Goal: Information Seeking & Learning: Find contact information

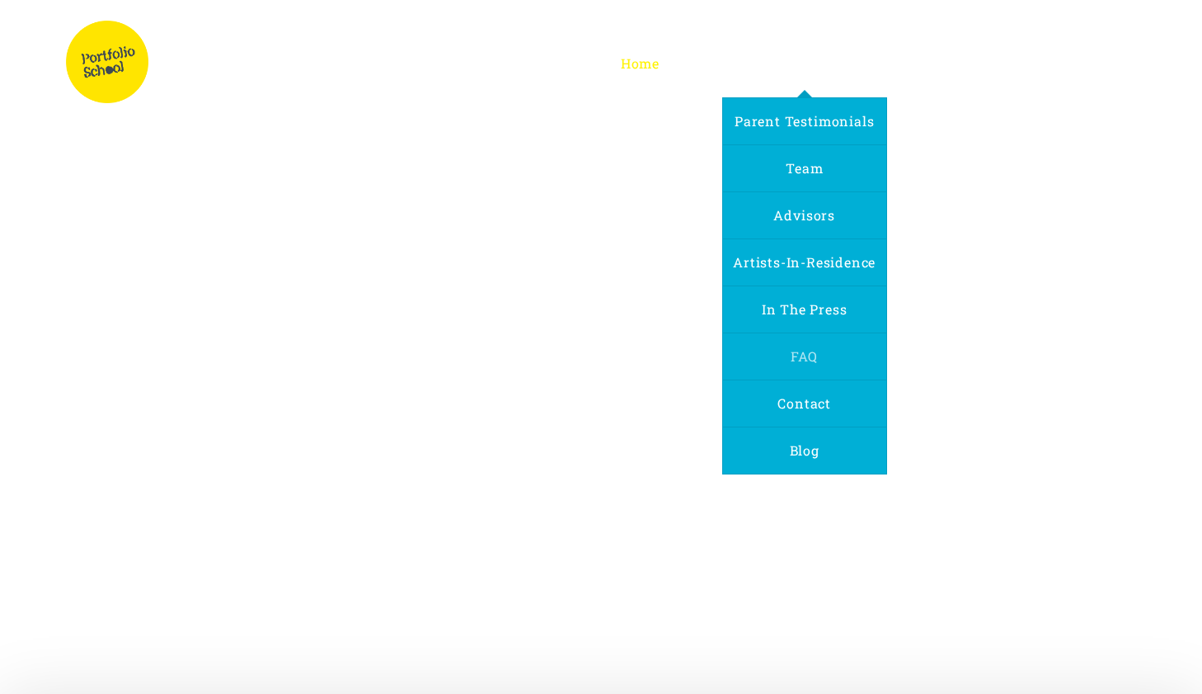
click at [807, 362] on span "FAQ" at bounding box center [804, 355] width 26 height 17
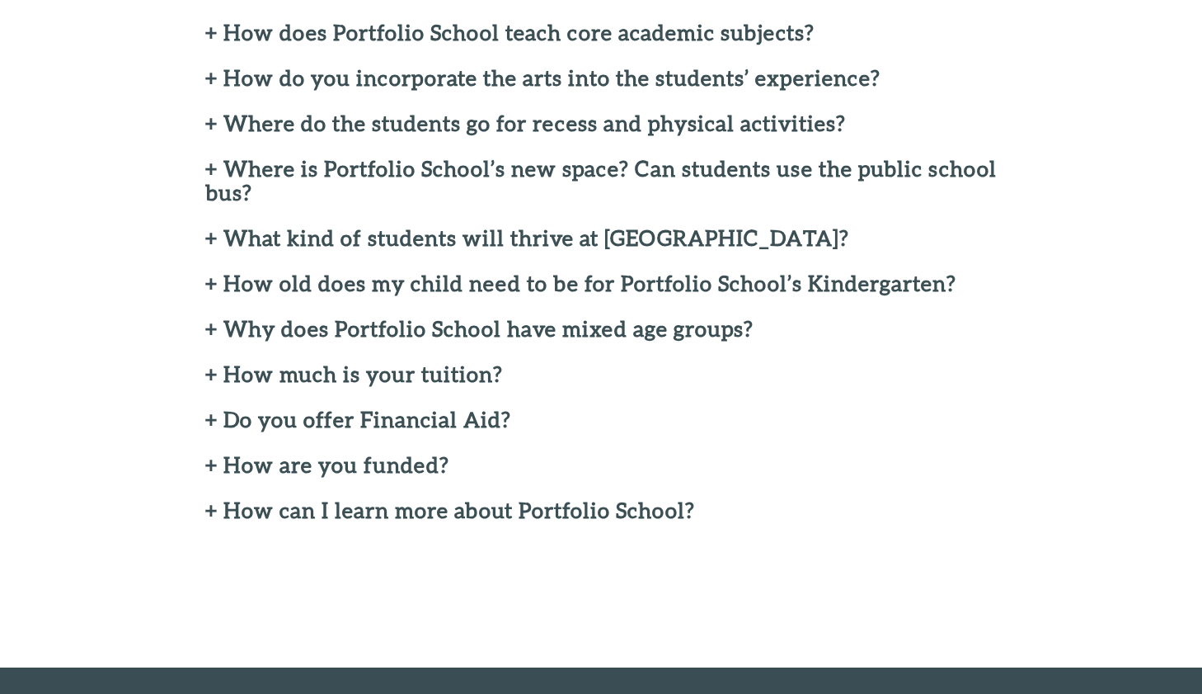
scroll to position [609, 0]
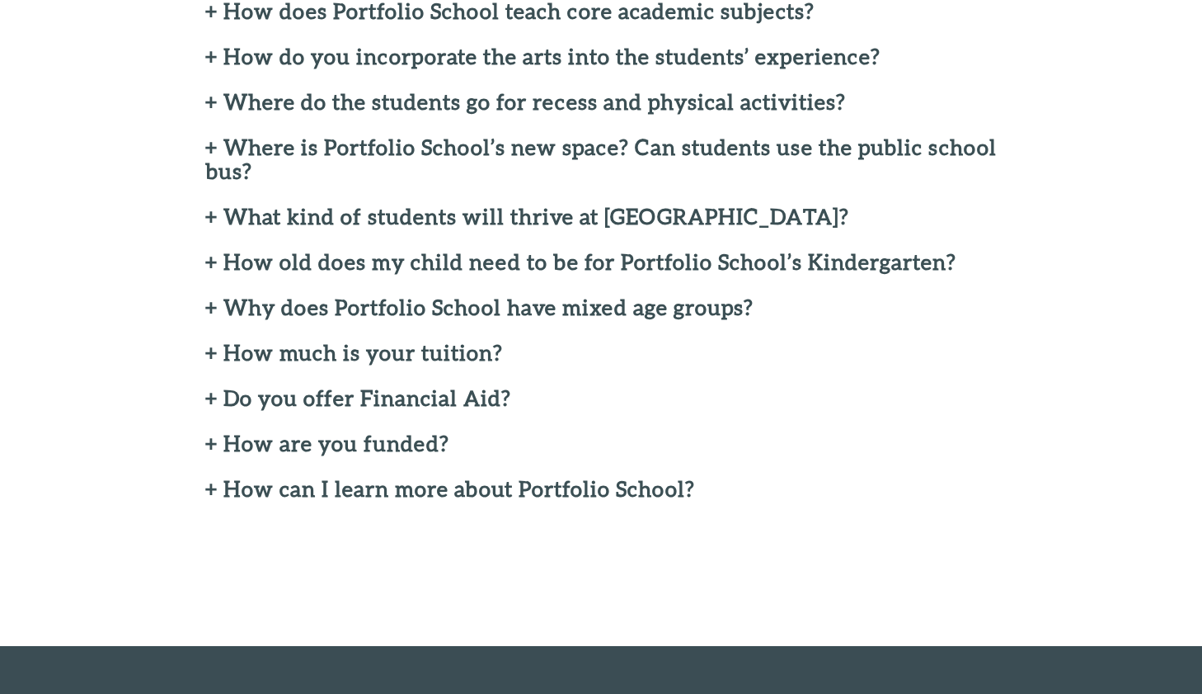
click at [217, 100] on h2 "+ Where do the students go for recess and physical activities?" at bounding box center [601, 102] width 792 height 24
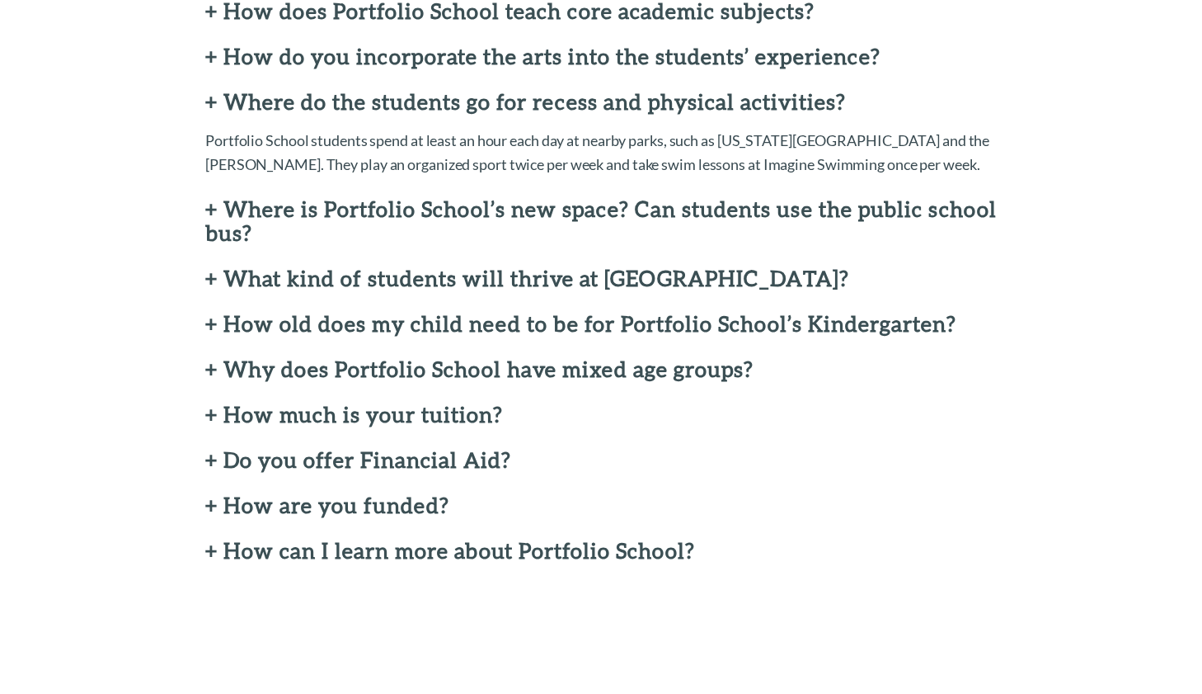
click at [209, 207] on h2 "+ Where is Portfolio School’s new space? Can students use the public school bus?" at bounding box center [601, 221] width 792 height 48
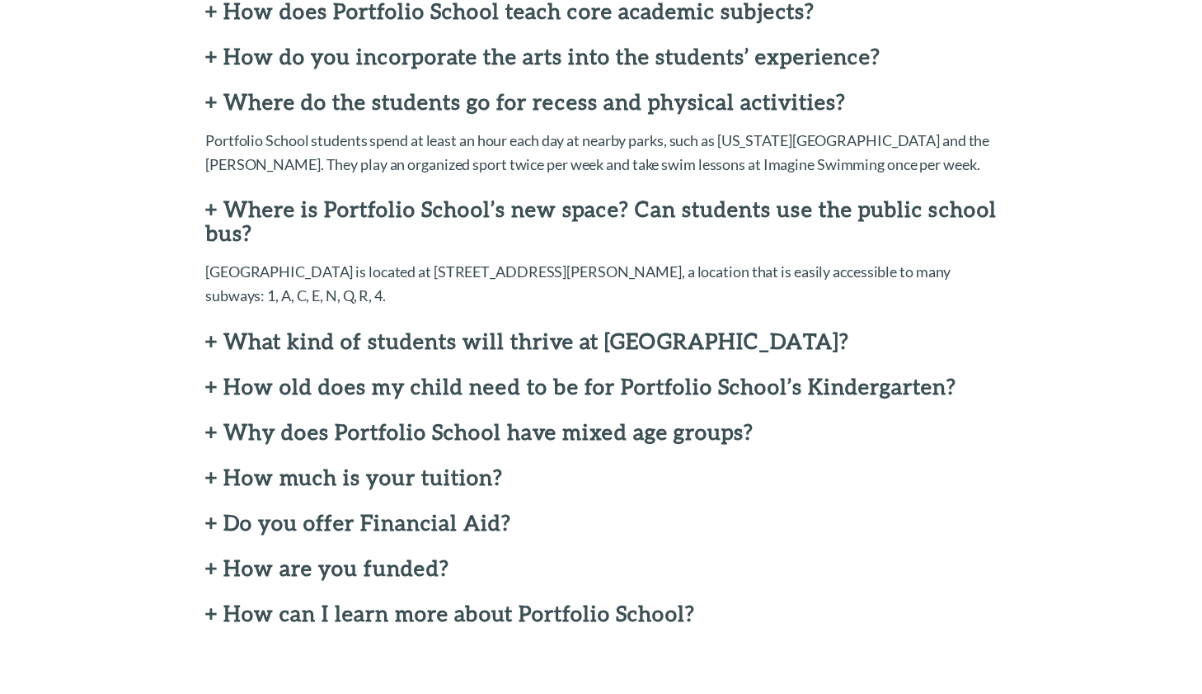
scroll to position [629, 0]
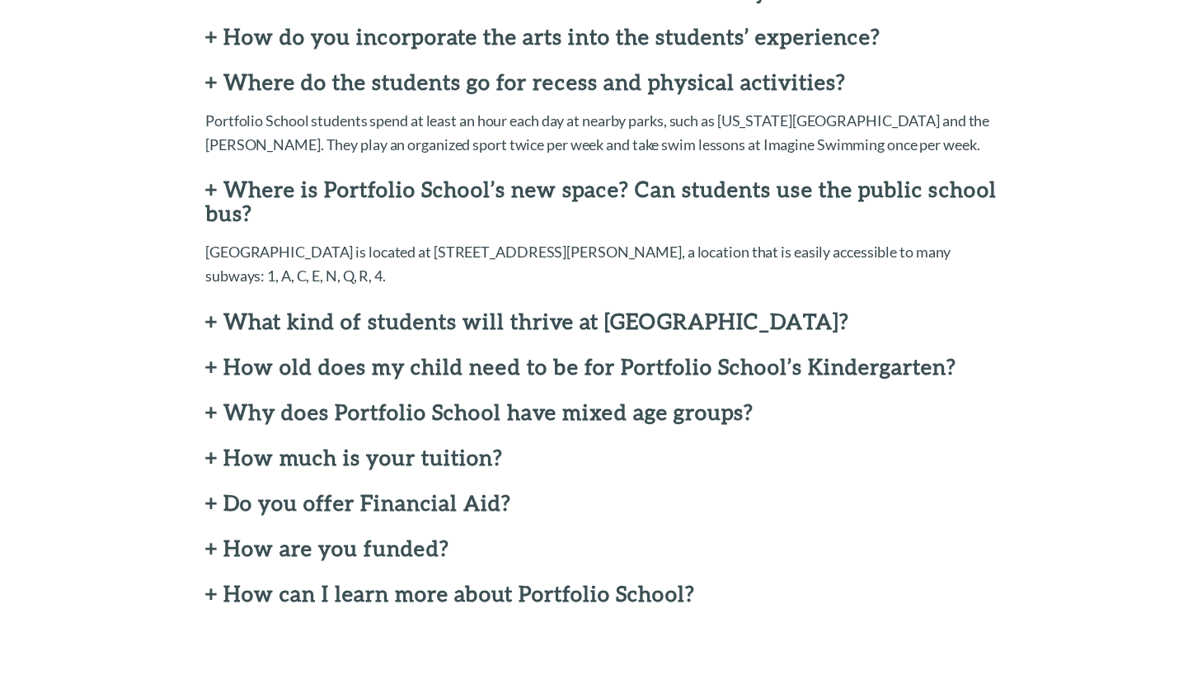
click at [415, 445] on h2 "+ How much is your tuition?" at bounding box center [601, 457] width 792 height 24
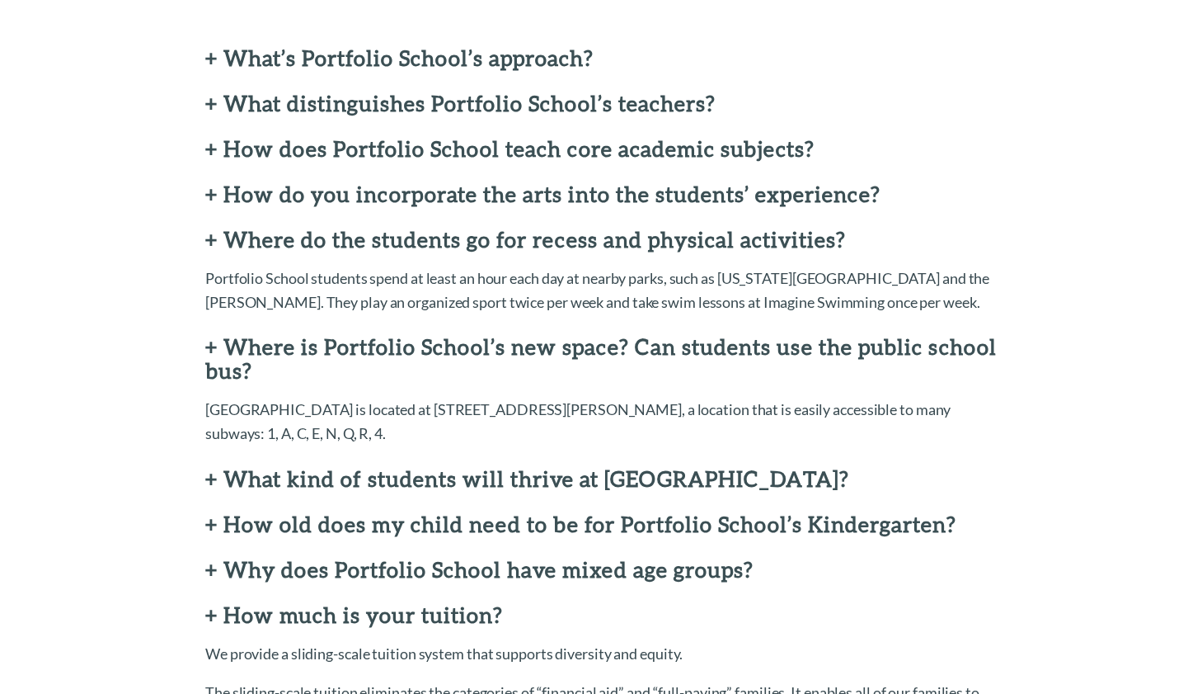
scroll to position [533, 0]
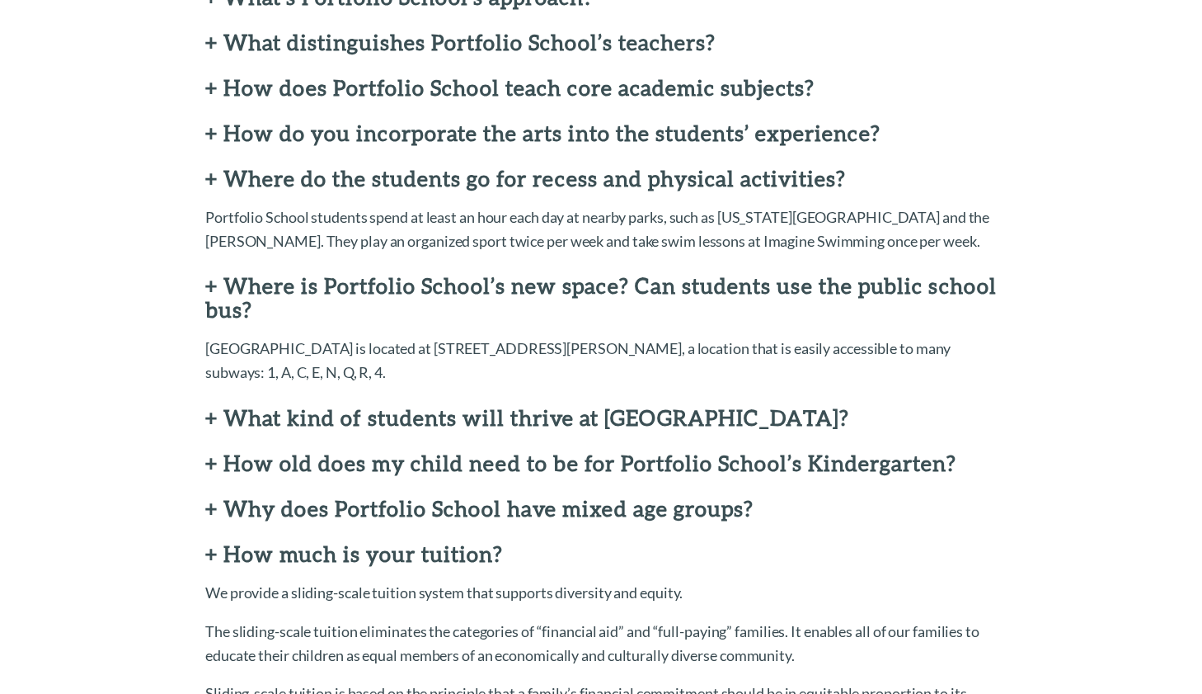
click at [638, 406] on h2 "+ What kind of students will thrive at Portfolio School?" at bounding box center [601, 418] width 792 height 24
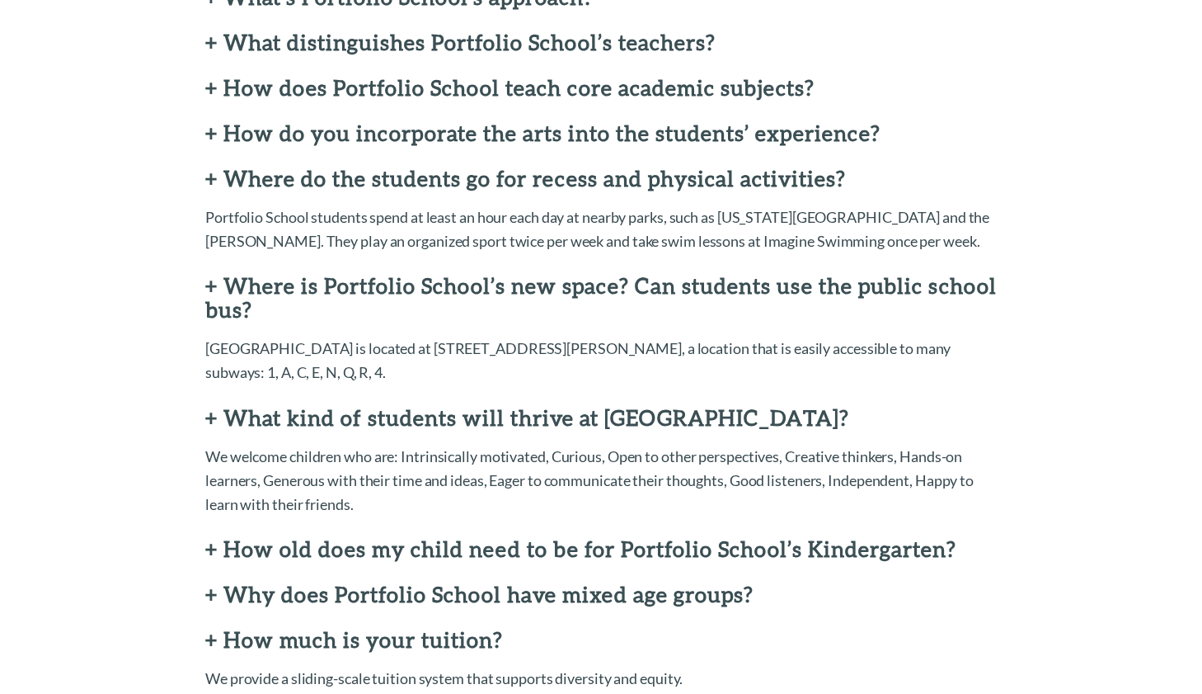
click at [603, 537] on h2 "+ How old does my child need to be for Portfolio School’s Kindergarten?" at bounding box center [601, 549] width 792 height 24
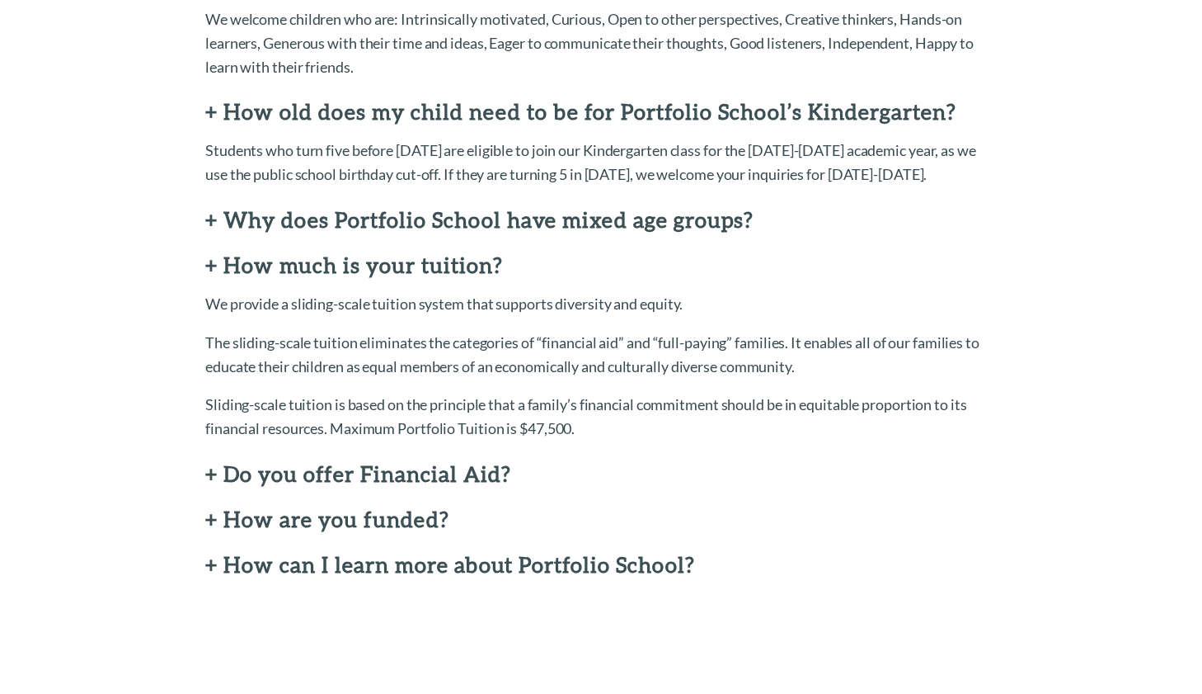
scroll to position [971, 0]
click at [265, 207] on h2 "+ Why does Portfolio School have mixed age groups?" at bounding box center [601, 219] width 792 height 24
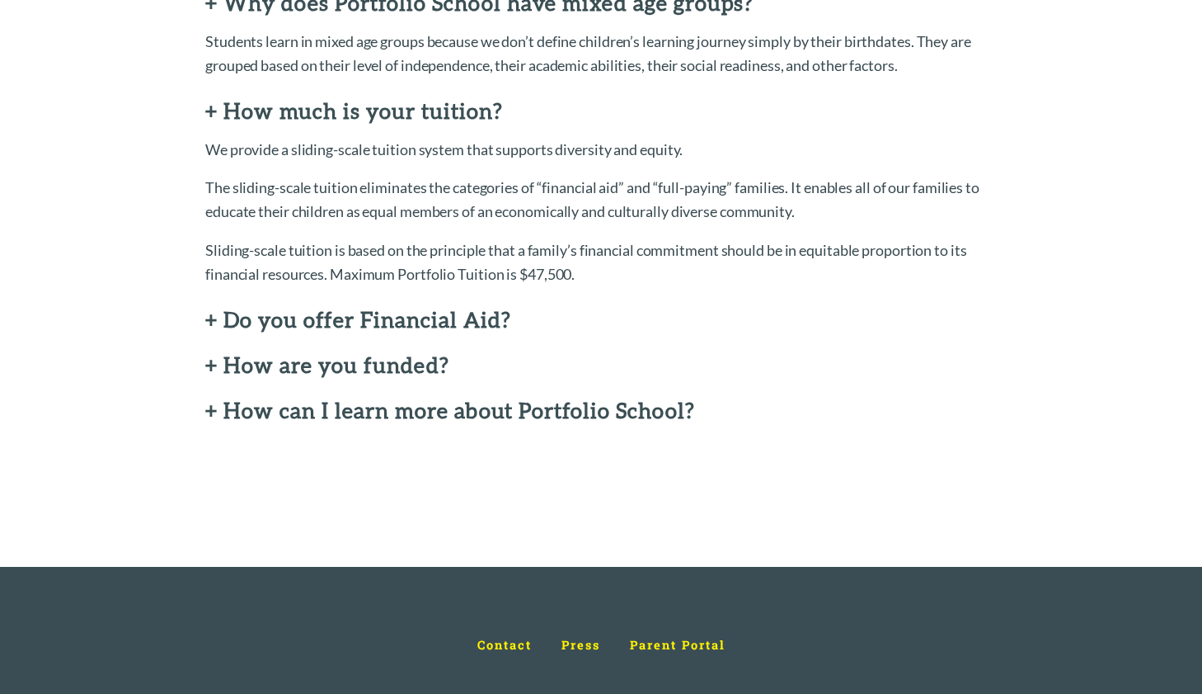
scroll to position [1188, 0]
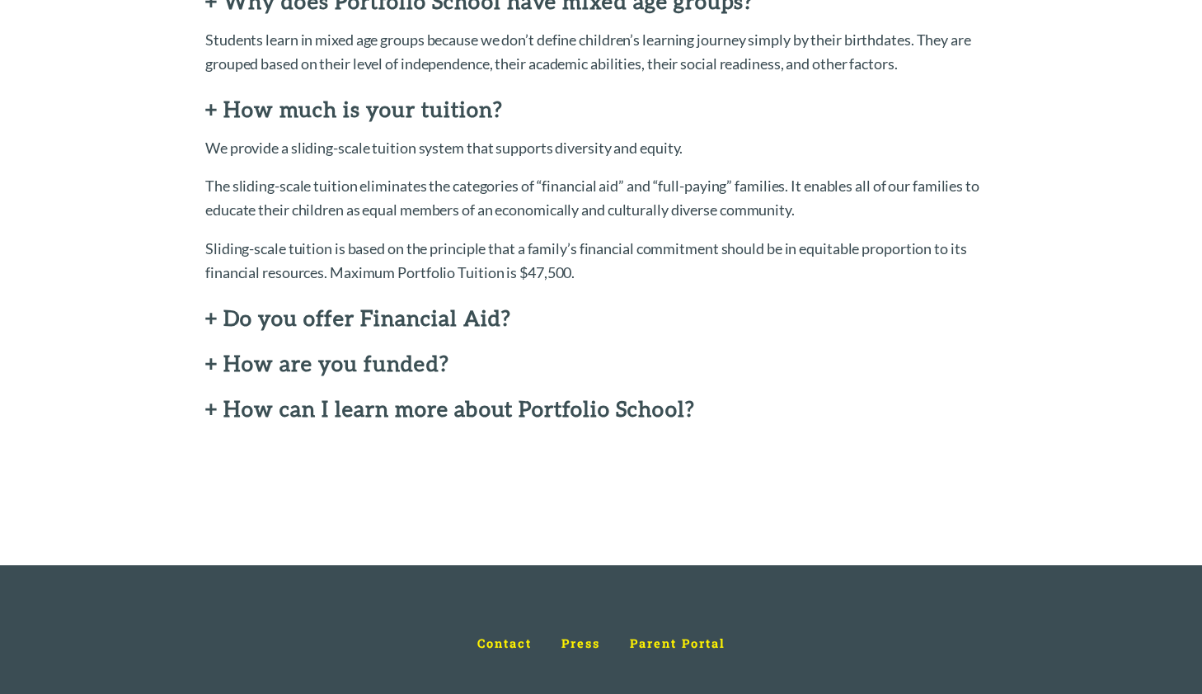
click at [374, 351] on h2 "+ How are you funded?" at bounding box center [601, 363] width 792 height 24
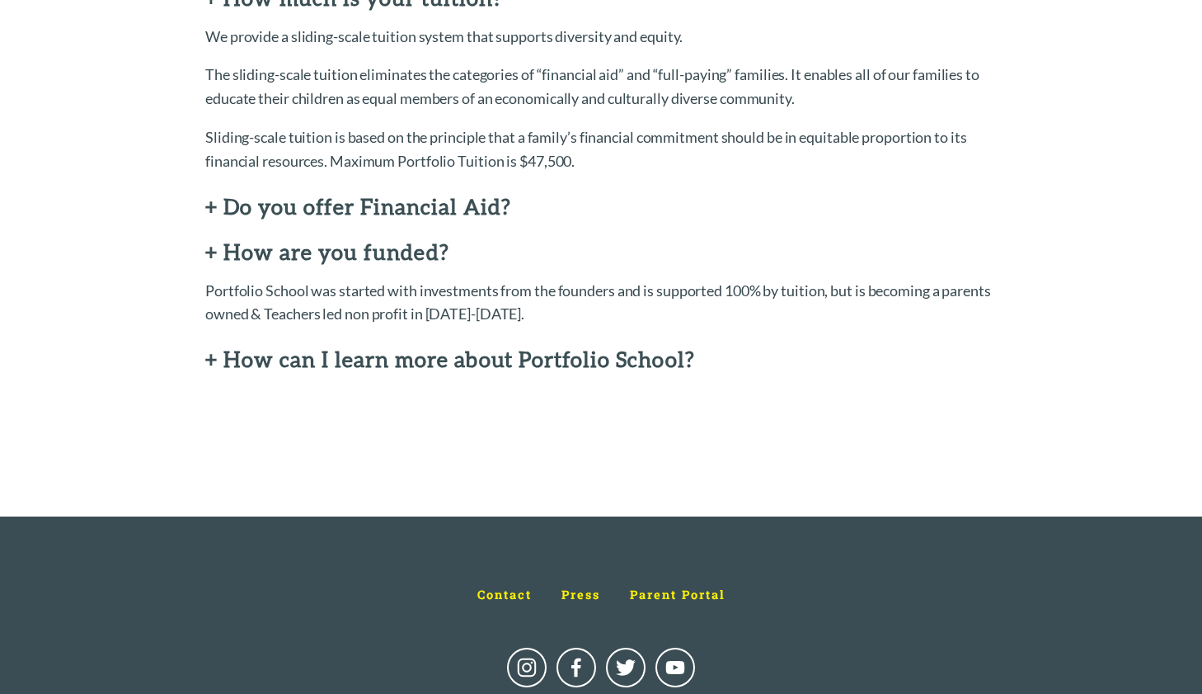
scroll to position [1301, 0]
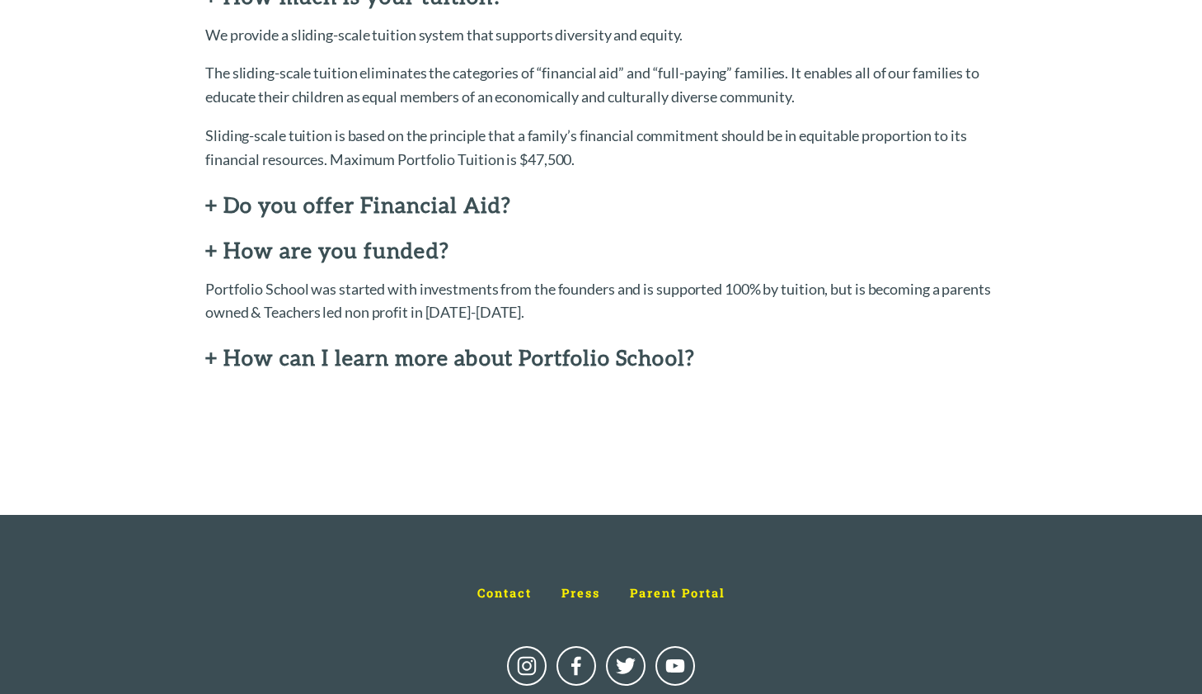
click at [484, 346] on h2 "+ How can I learn more about Portfolio School?" at bounding box center [601, 358] width 792 height 24
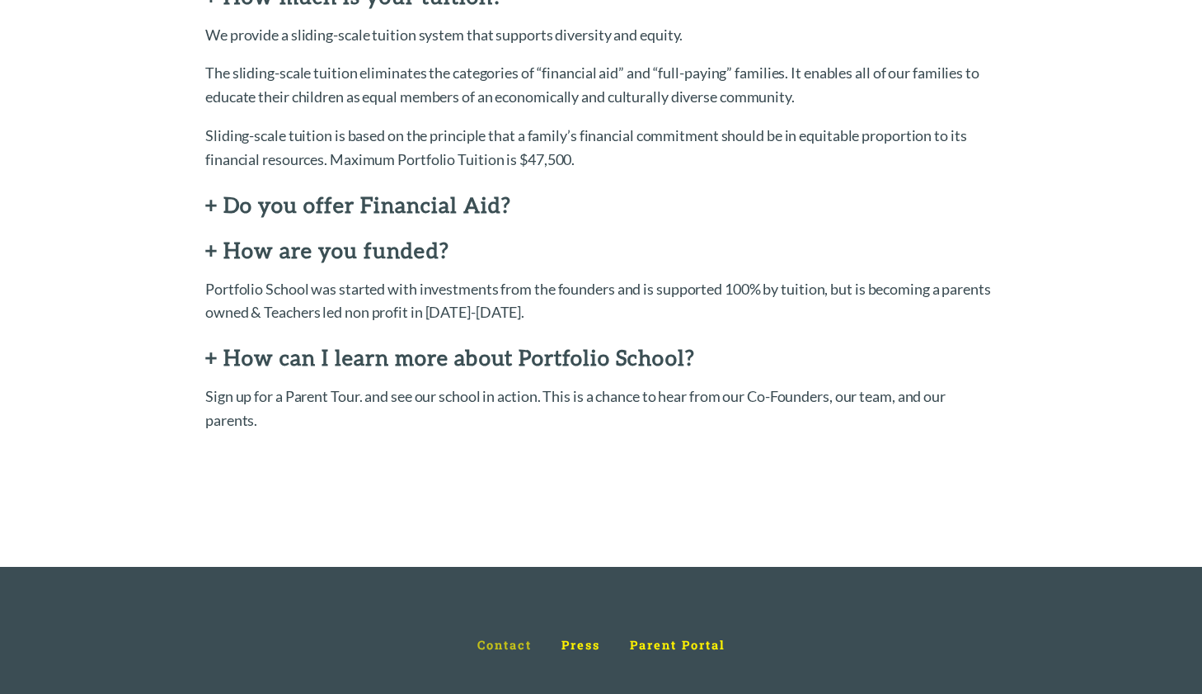
click at [504, 637] on span "Contact" at bounding box center [504, 645] width 54 height 16
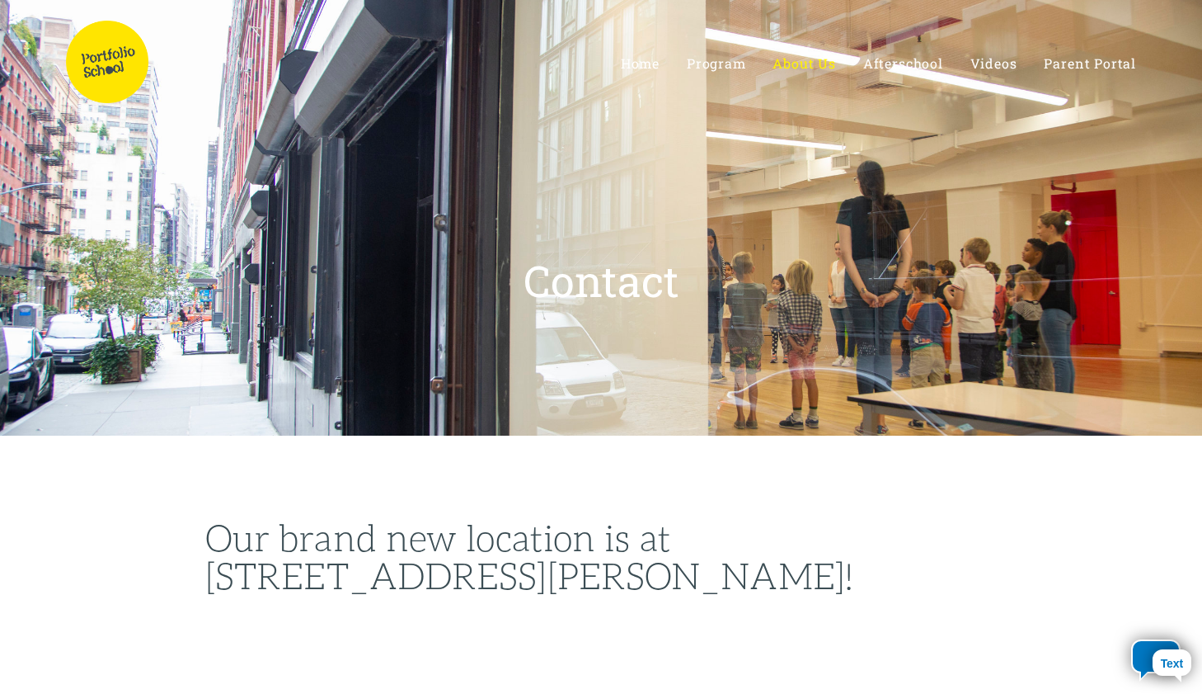
select select "US"
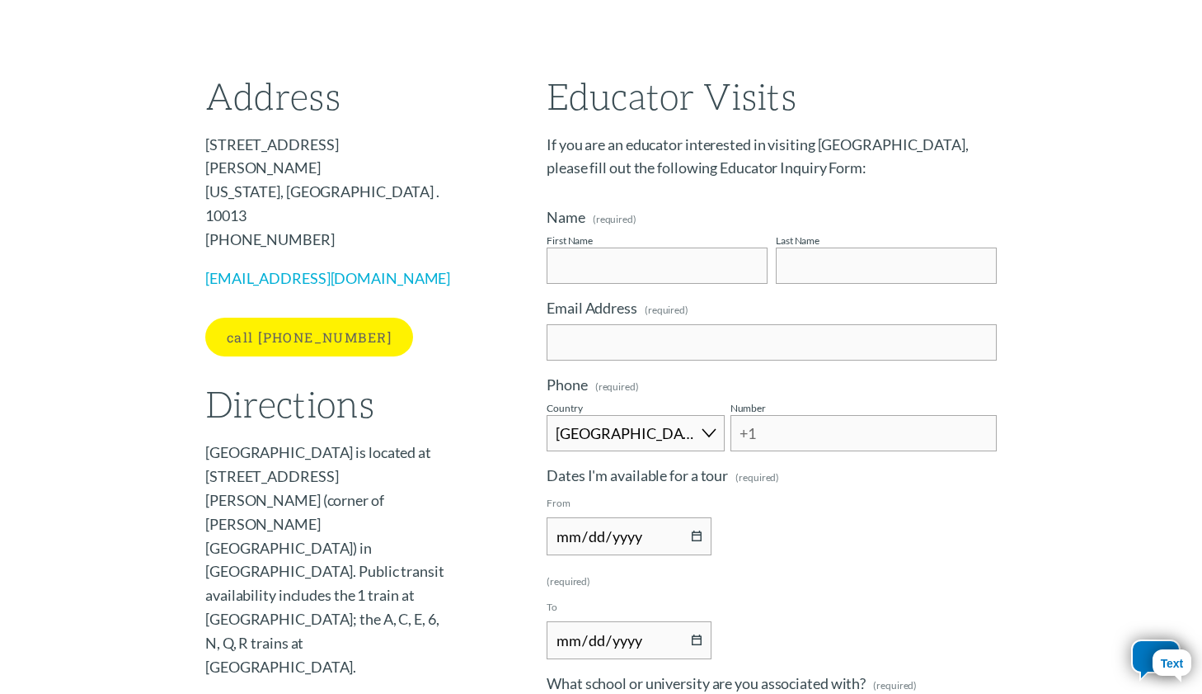
scroll to position [838, 0]
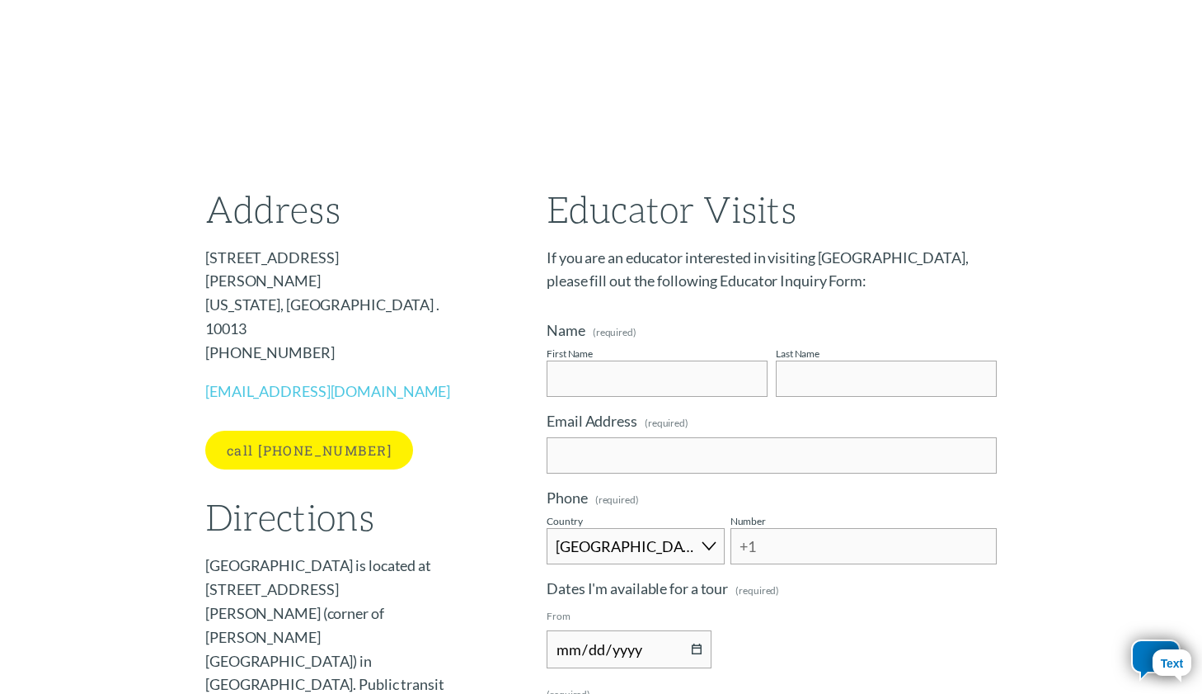
click at [298, 382] on link "[EMAIL_ADDRESS][DOMAIN_NAME]" at bounding box center [327, 391] width 245 height 18
